Goal: Task Accomplishment & Management: Use online tool/utility

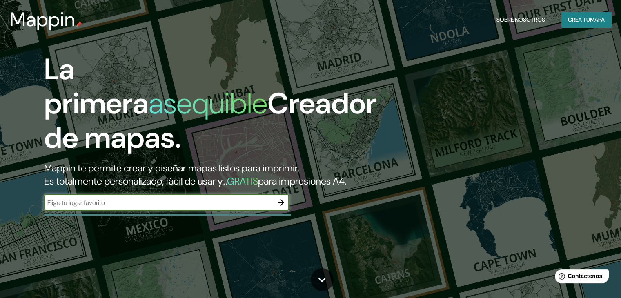
click at [66, 208] on input "text" at bounding box center [158, 202] width 229 height 9
type input "piura"
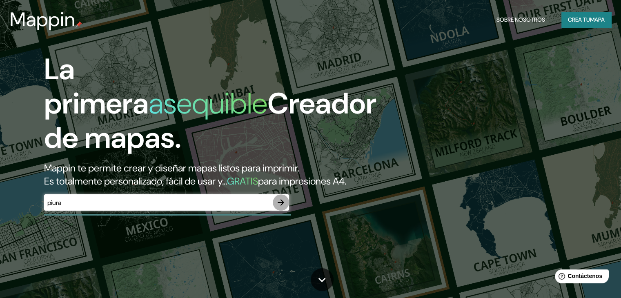
click at [285, 208] on icon "button" at bounding box center [281, 203] width 10 height 10
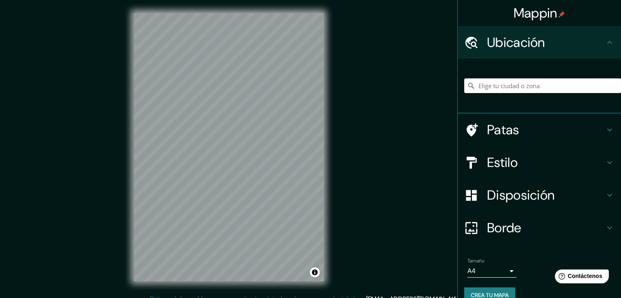
click at [511, 87] on input "Elige tu ciudad o zona" at bounding box center [542, 85] width 157 height 15
click at [531, 202] on font "Disposición" at bounding box center [520, 195] width 67 height 17
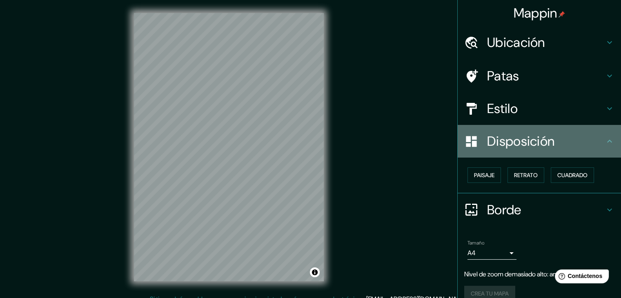
click at [523, 134] on font "Disposición" at bounding box center [520, 141] width 67 height 17
click at [605, 136] on icon at bounding box center [610, 141] width 10 height 10
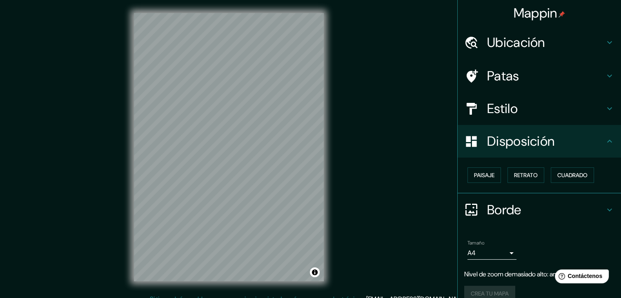
click at [582, 44] on h4 "Ubicación" at bounding box center [546, 42] width 118 height 16
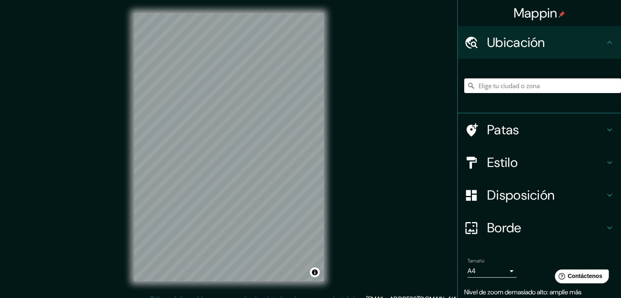
click at [527, 87] on input "Elige tu ciudad o zona" at bounding box center [542, 85] width 157 height 15
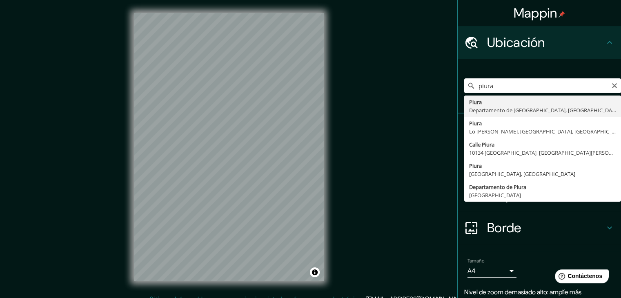
type input "Piura, Departamento de Piura, Perú"
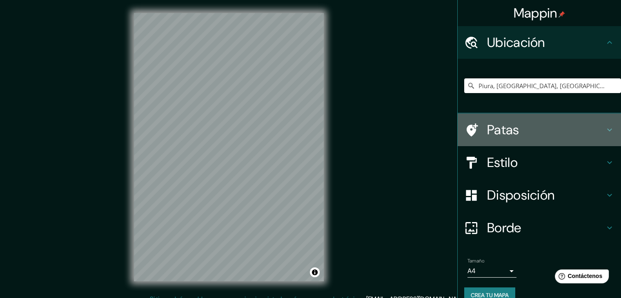
click at [606, 131] on icon at bounding box center [610, 130] width 10 height 10
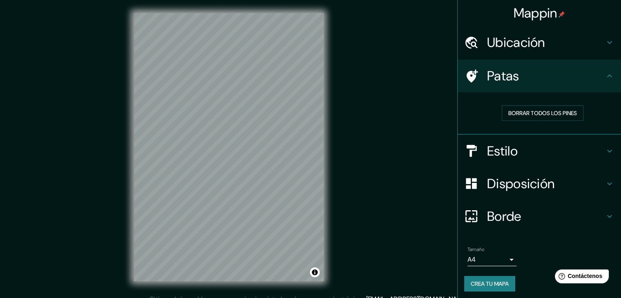
click at [595, 150] on h4 "Estilo" at bounding box center [546, 151] width 118 height 16
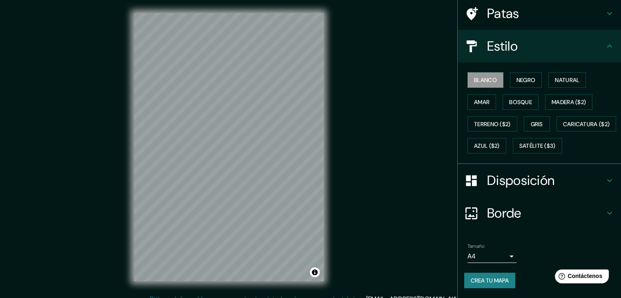
scroll to position [83, 0]
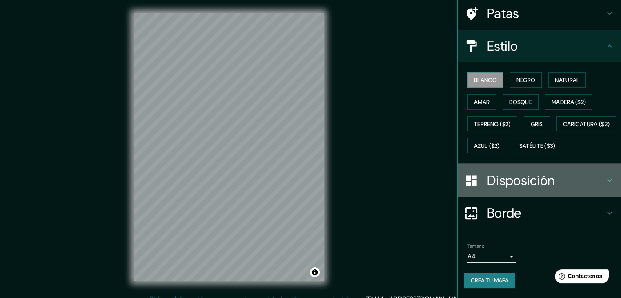
click at [577, 173] on h4 "Disposición" at bounding box center [546, 180] width 118 height 16
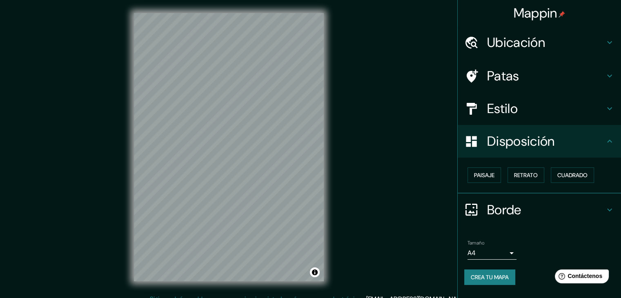
scroll to position [0, 0]
click at [600, 210] on h4 "Borde" at bounding box center [546, 210] width 118 height 16
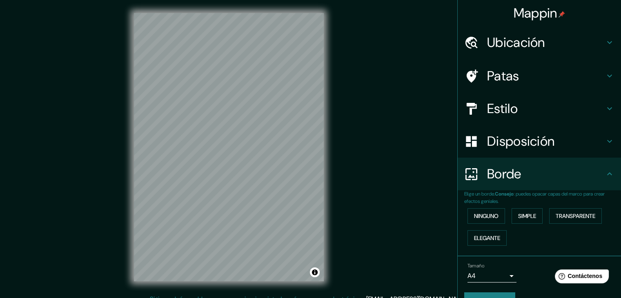
click at [598, 117] on div "Estilo" at bounding box center [539, 108] width 163 height 33
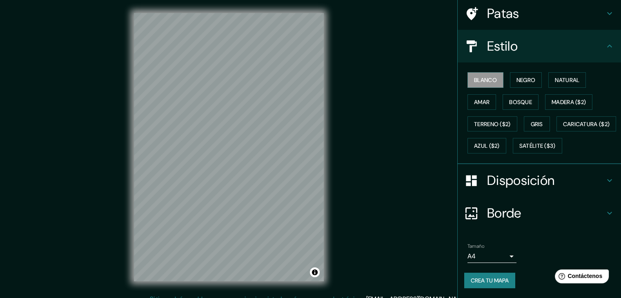
scroll to position [83, 0]
click at [500, 255] on body "Mappin Ubicación Piura, Departamento de Piura, Perú Patas Estilo Blanco Negro N…" at bounding box center [310, 149] width 621 height 298
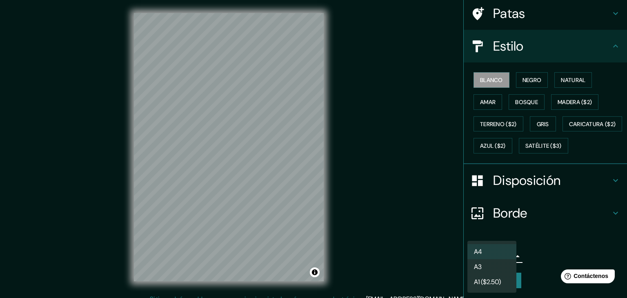
click at [529, 234] on div at bounding box center [313, 149] width 627 height 298
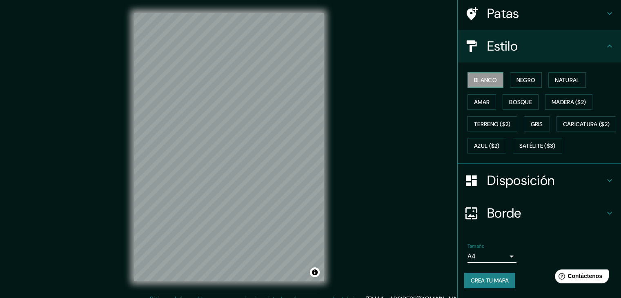
click at [486, 281] on font "Crea tu mapa" at bounding box center [490, 280] width 38 height 7
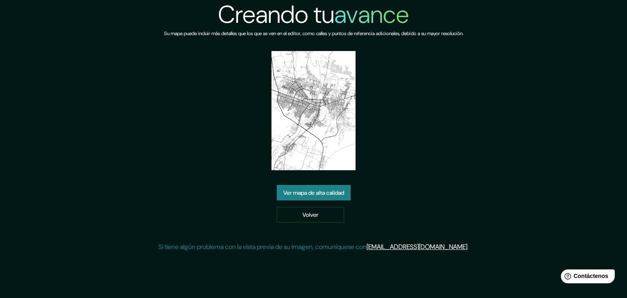
click at [304, 195] on font "Ver mapa de alta calidad" at bounding box center [314, 192] width 61 height 7
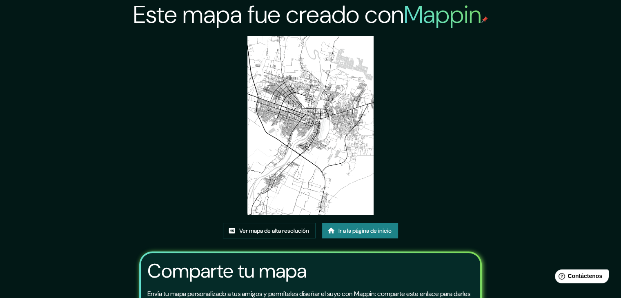
drag, startPoint x: 333, startPoint y: 116, endPoint x: 308, endPoint y: 105, distance: 27.1
click at [308, 105] on img at bounding box center [311, 125] width 127 height 179
drag, startPoint x: 308, startPoint y: 105, endPoint x: 275, endPoint y: 187, distance: 87.8
click at [275, 186] on img at bounding box center [311, 125] width 127 height 179
click at [274, 223] on link "Ver mapa de alta resolución" at bounding box center [269, 231] width 93 height 16
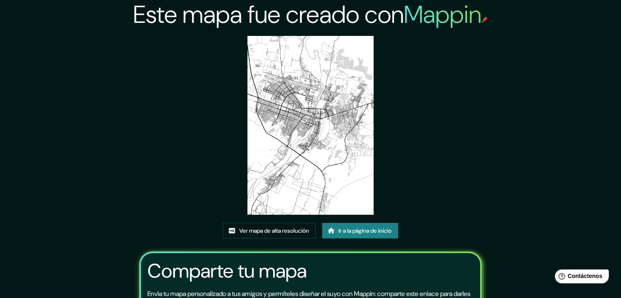
click at [350, 233] on font "Ir a la página de inicio" at bounding box center [365, 230] width 53 height 7
